Goal: Task Accomplishment & Management: Use online tool/utility

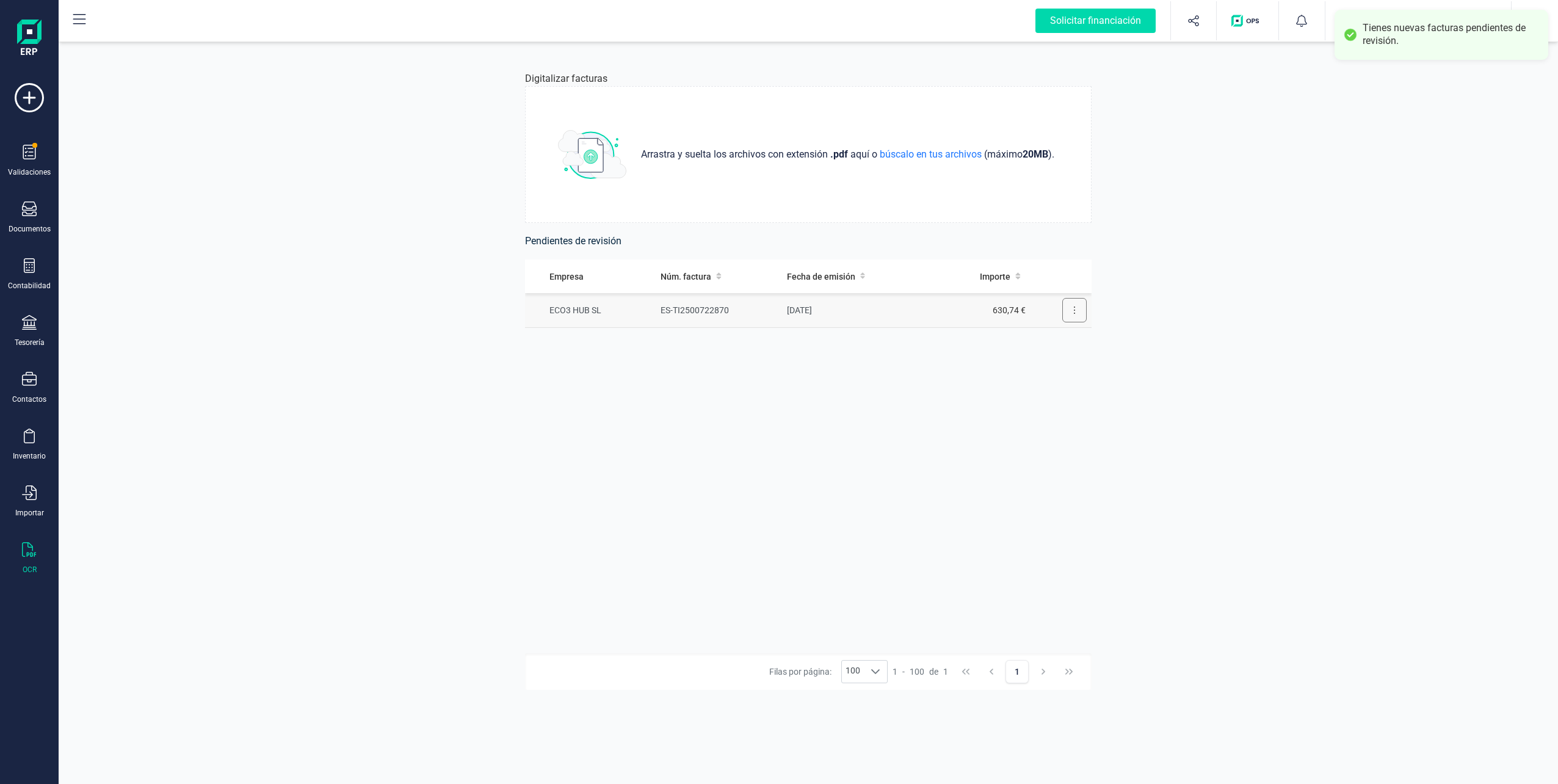
click at [1079, 308] on button at bounding box center [1074, 309] width 24 height 24
click at [1048, 331] on button "Revisar factura" at bounding box center [1040, 340] width 92 height 24
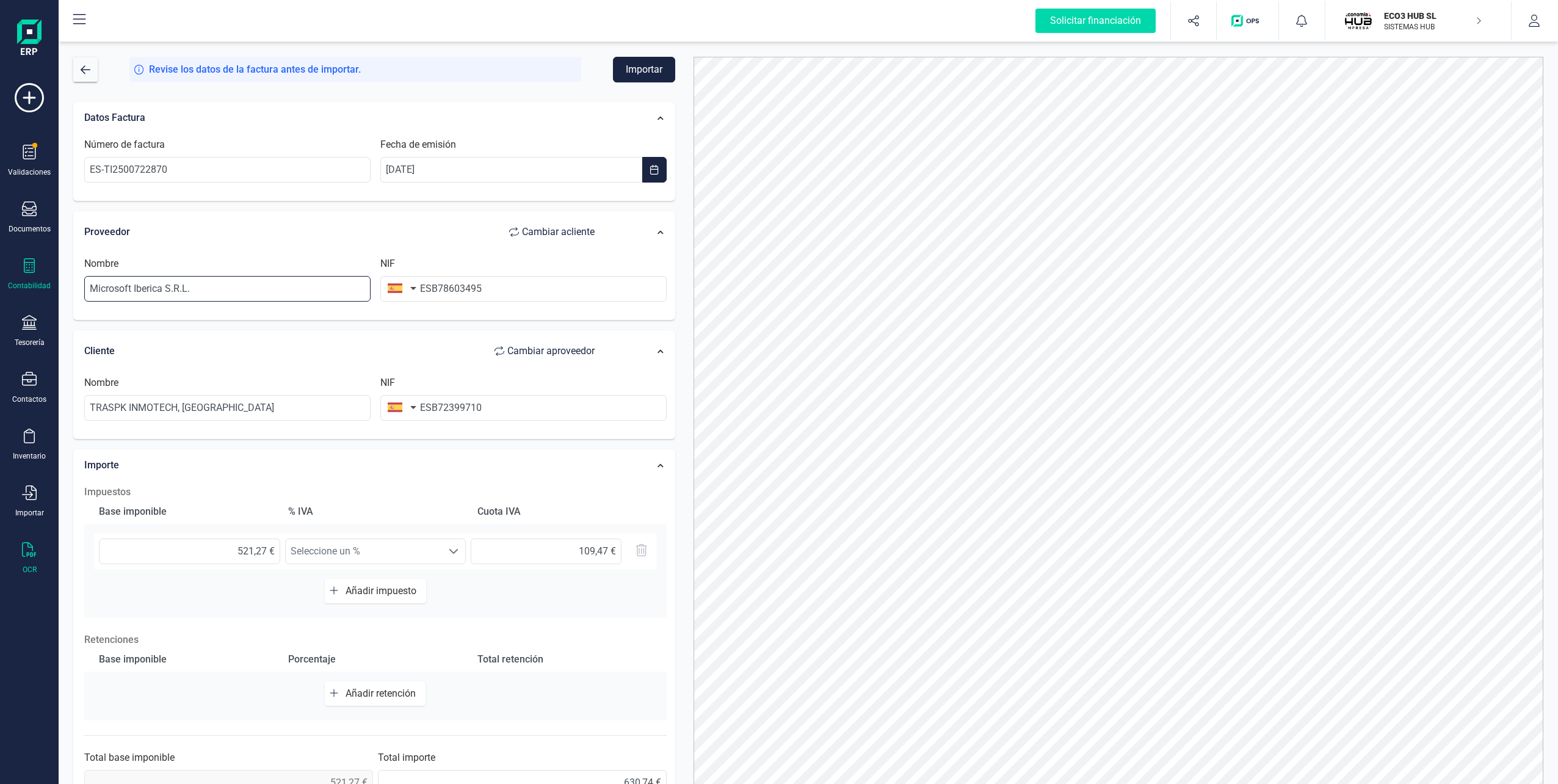
drag, startPoint x: 214, startPoint y: 284, endPoint x: 36, endPoint y: 281, distance: 178.0
click at [36, 281] on div "Solicitar financiación Validaciones Documentos Documentos Presupuestos Pedidos …" at bounding box center [779, 392] width 1558 height 784
click at [650, 76] on button "Importar" at bounding box center [645, 69] width 62 height 26
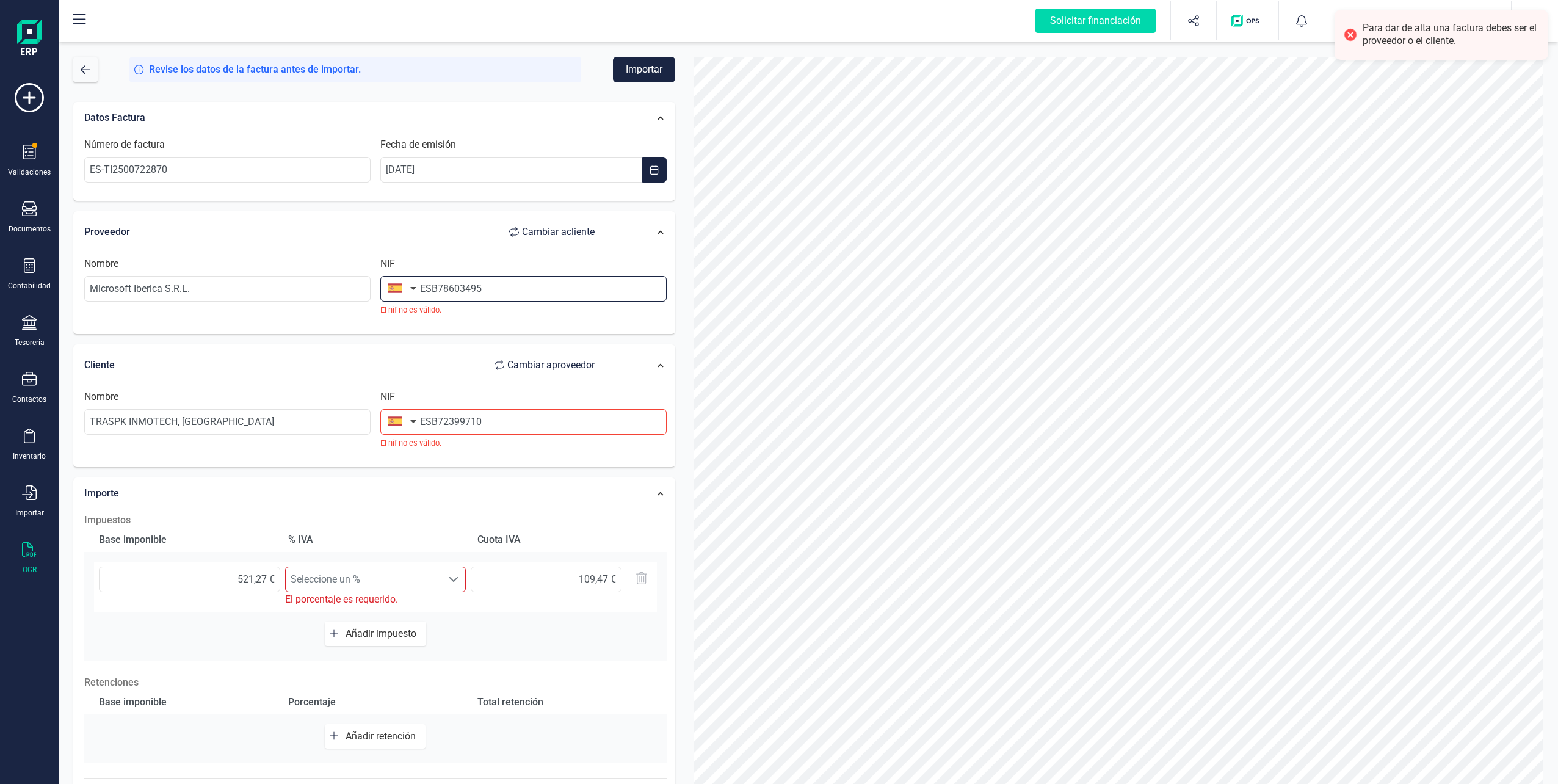
click at [503, 281] on input "ESB78603495" at bounding box center [523, 288] width 286 height 26
click at [241, 292] on input "Microsoft Iberica S.R.L." at bounding box center [227, 288] width 286 height 26
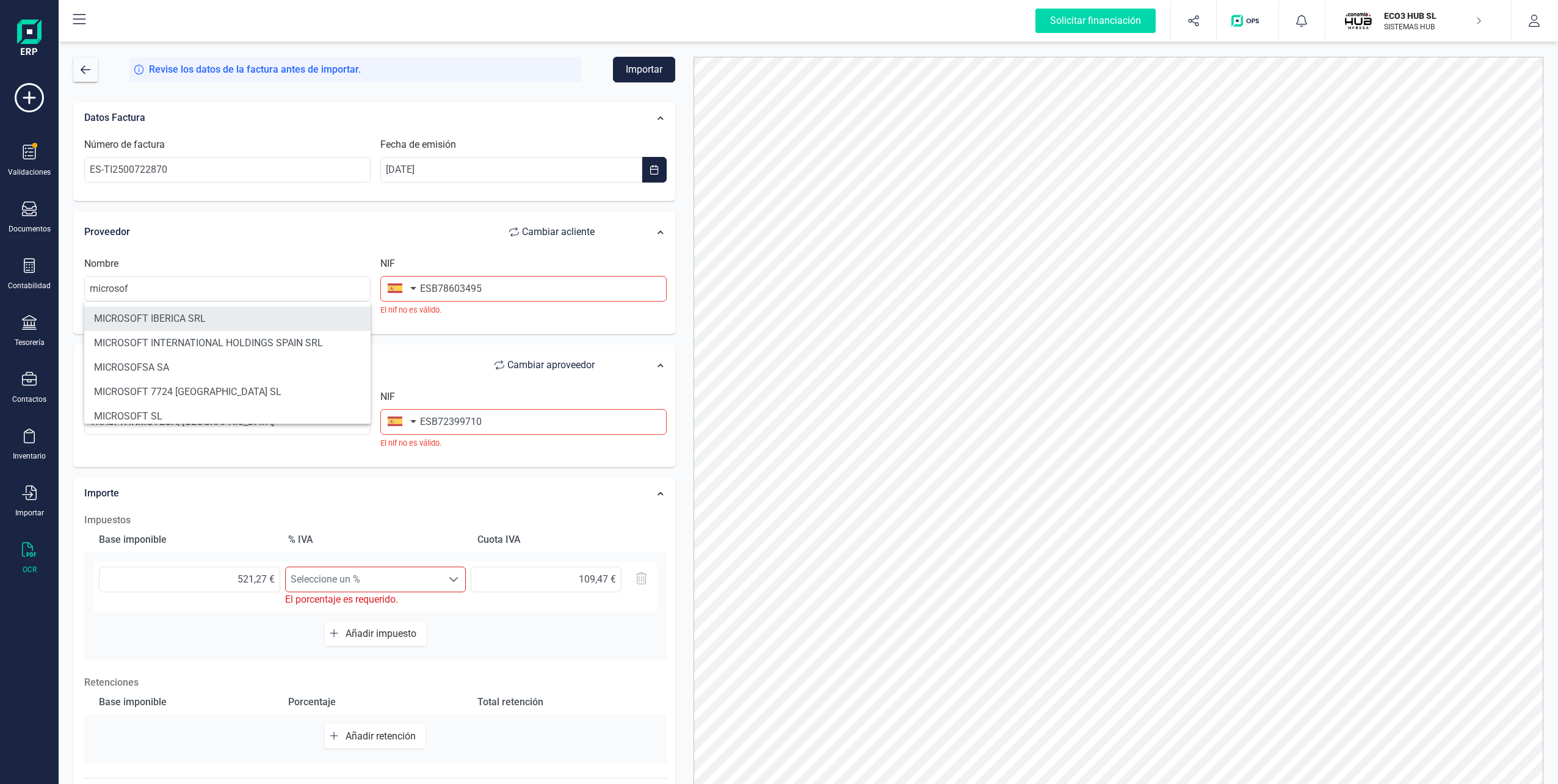
click at [227, 317] on li "MICROSOFT IBERICA SRL" at bounding box center [227, 318] width 286 height 24
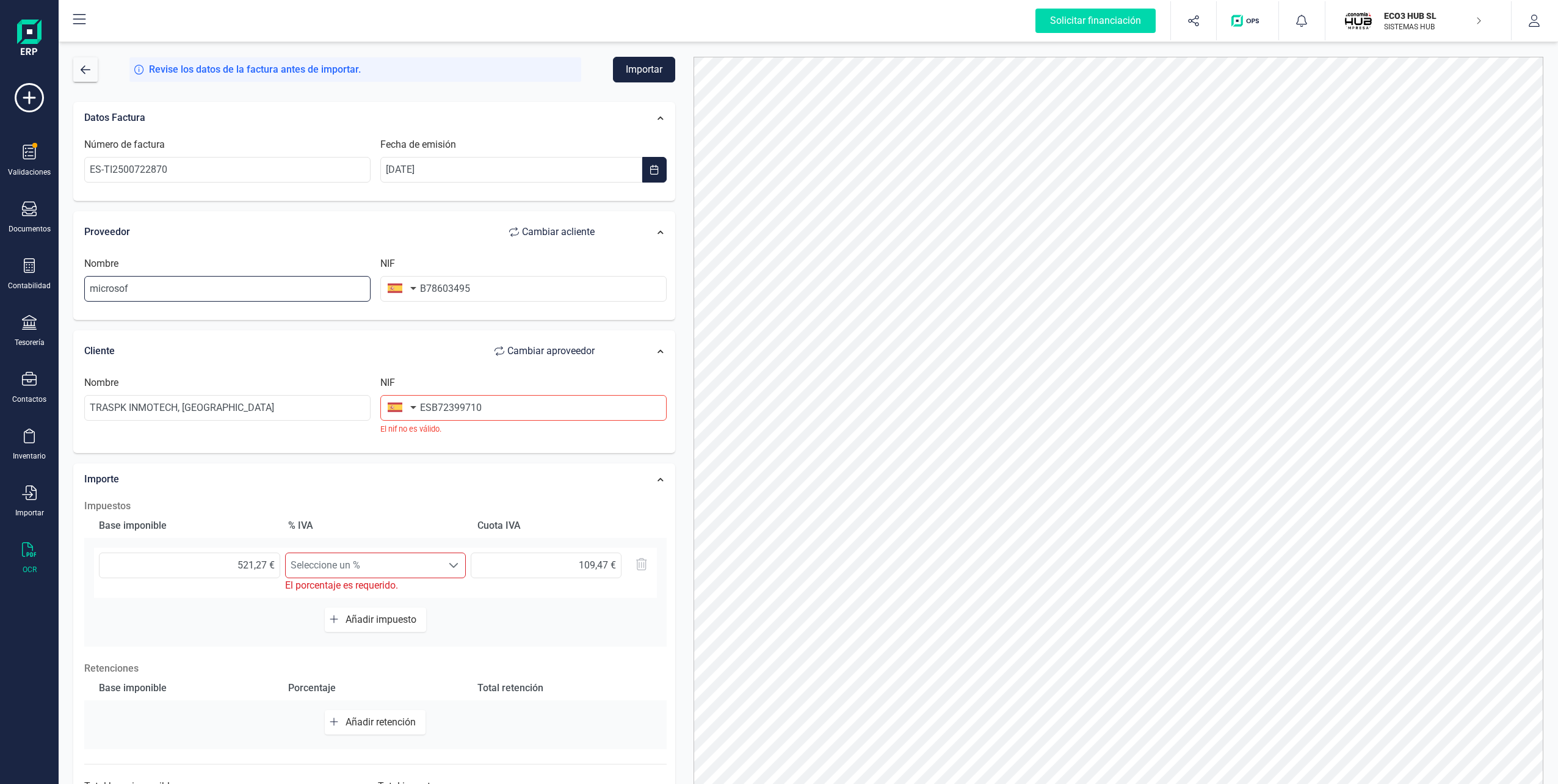
type input "MICROSOFT IBERICA SRL"
type input "B78603495"
drag, startPoint x: 199, startPoint y: 408, endPoint x: 37, endPoint y: 405, distance: 162.0
click at [37, 405] on div "Solicitar financiación Validaciones Documentos Documentos Presupuestos Pedidos …" at bounding box center [779, 392] width 1558 height 784
click at [117, 433] on li "FINANEDI SL" at bounding box center [227, 437] width 286 height 24
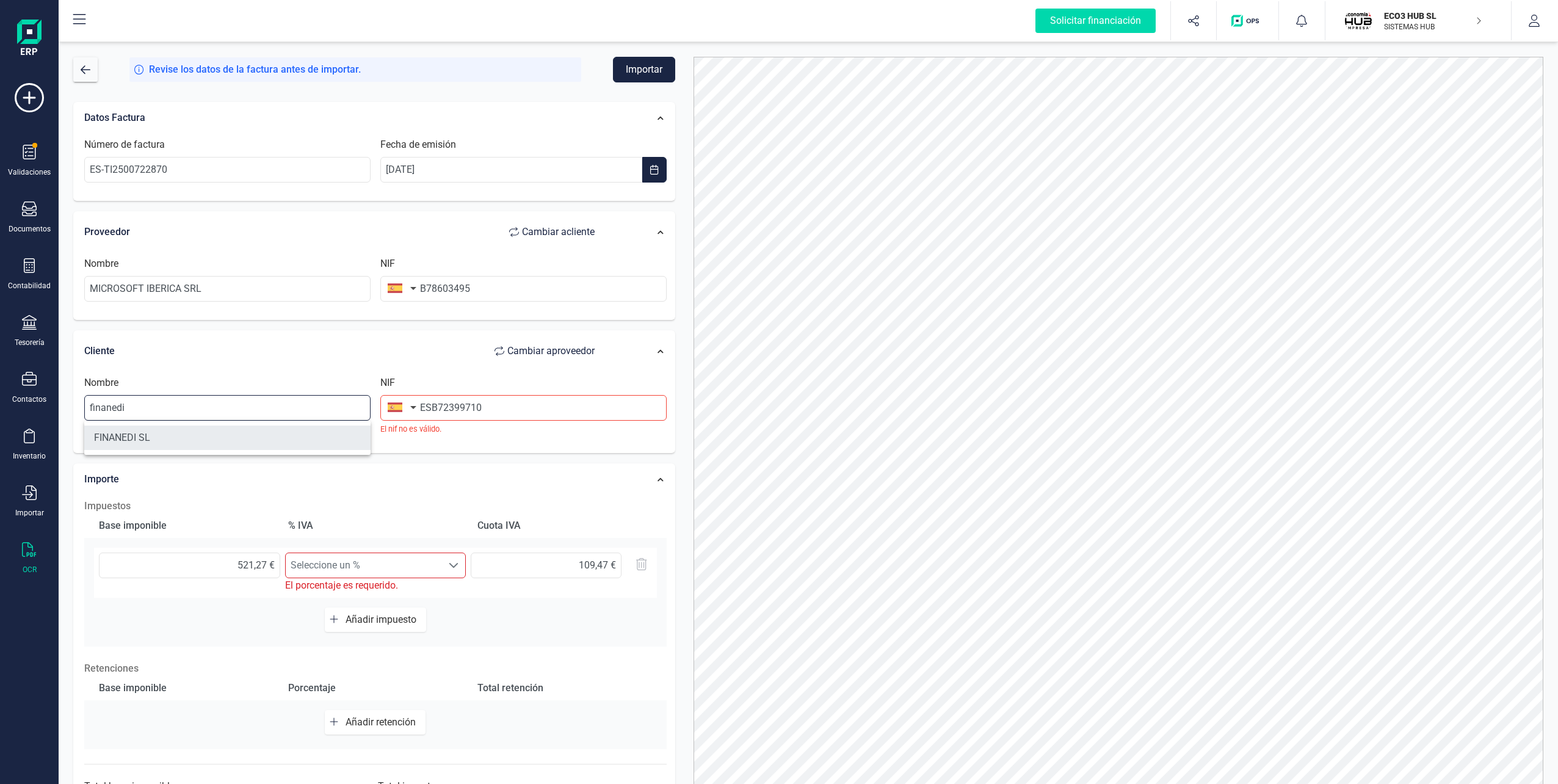
type input "FINANEDI SL"
type input "B72399710"
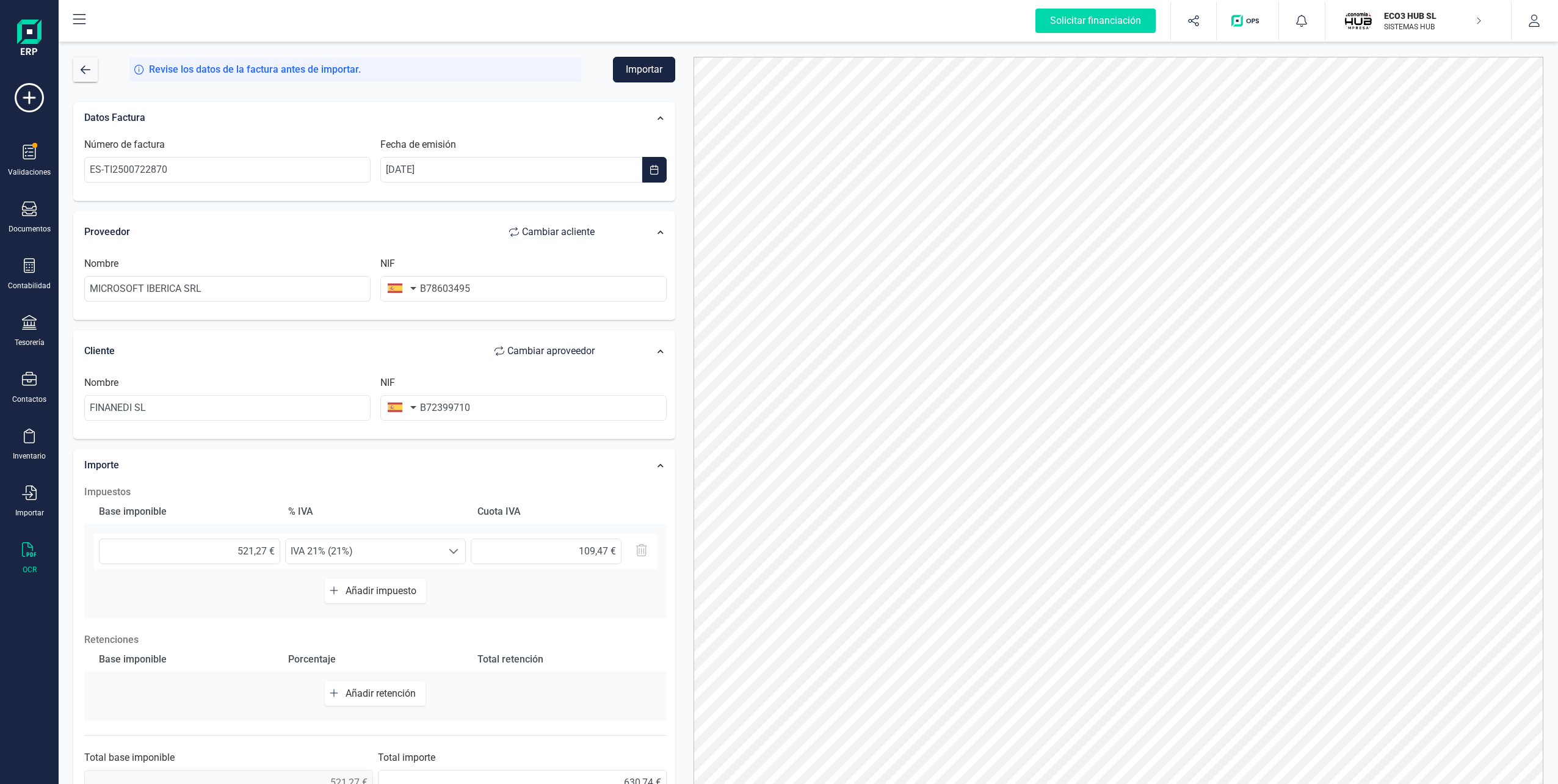
click at [641, 71] on button "Importar" at bounding box center [645, 69] width 62 height 26
